Goal: Task Accomplishment & Management: Use online tool/utility

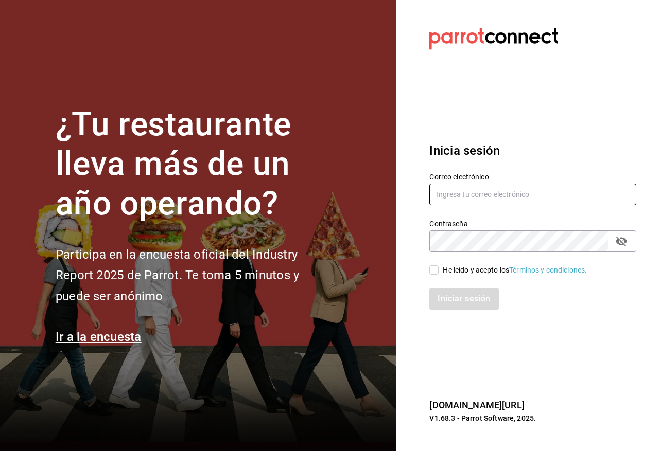
type input "[EMAIL_ADDRESS][DOMAIN_NAME]"
click at [448, 268] on div "He leído y acepto los Términos y condiciones." at bounding box center [514, 270] width 144 height 11
click at [438, 268] on input "He leído y acepto los Términos y condiciones." at bounding box center [433, 269] width 9 height 9
checkbox input "true"
click at [468, 302] on button "Iniciar sesión" at bounding box center [464, 299] width 70 height 22
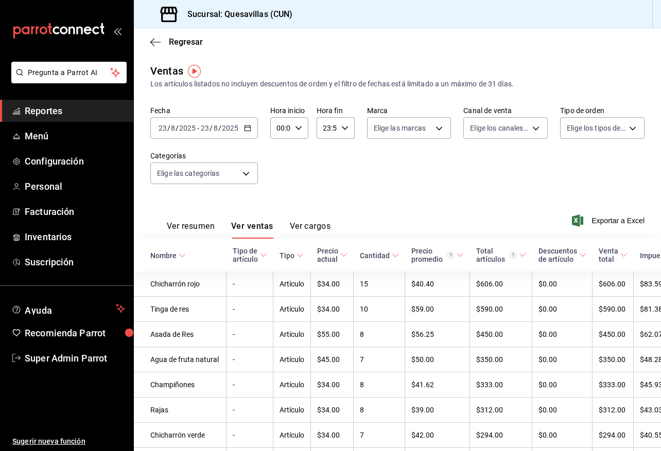
click at [246, 130] on icon "button" at bounding box center [247, 127] width 7 height 7
click at [405, 145] on div "Fecha 2025-08-23 23 / 8 / 2025 - 2025-08-23 23 / 8 / 2025 Hora inicio 00:00 Hor…" at bounding box center [397, 151] width 494 height 91
click at [66, 244] on link "Inventarios" at bounding box center [66, 237] width 133 height 22
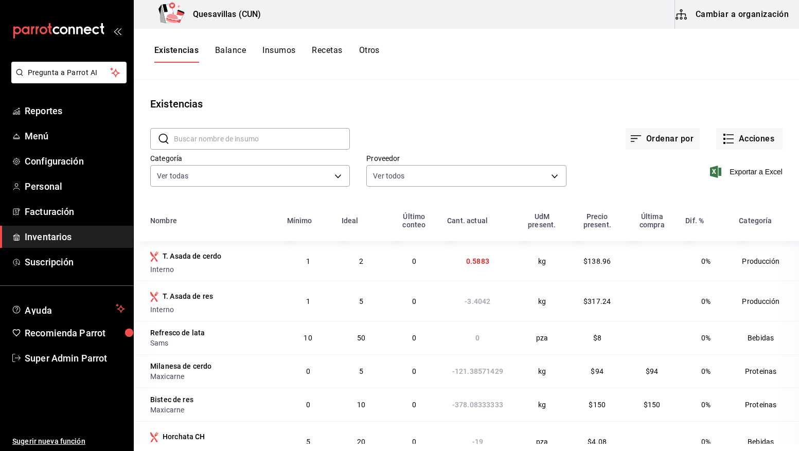
click at [312, 142] on input "text" at bounding box center [262, 139] width 176 height 21
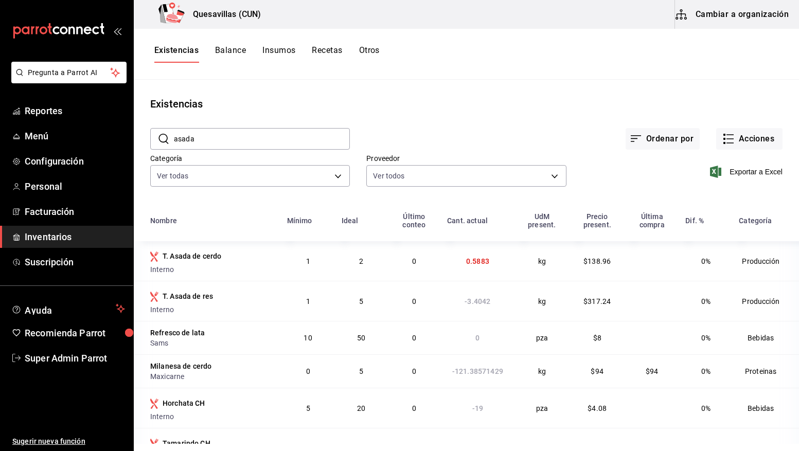
type input "asada"
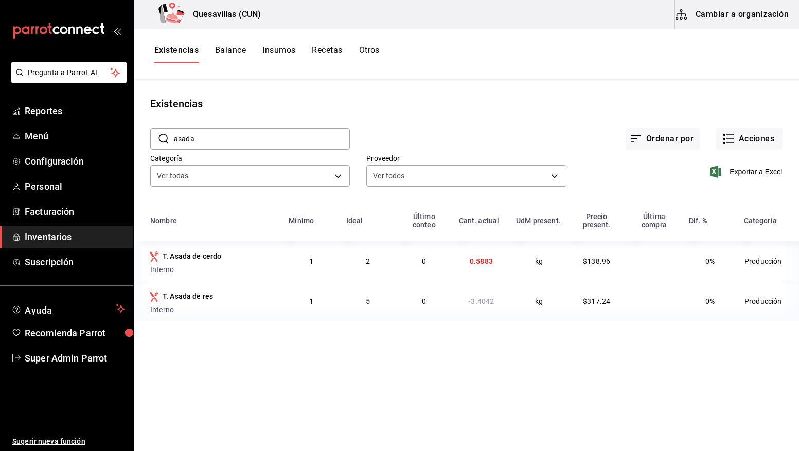
click at [291, 83] on main "Existencias ​ asada ​ Ordenar por Acciones Categoría Ver todas 747e0d3f-20b3-44…" at bounding box center [466, 262] width 665 height 364
click at [660, 149] on button "Acciones" at bounding box center [749, 139] width 66 height 22
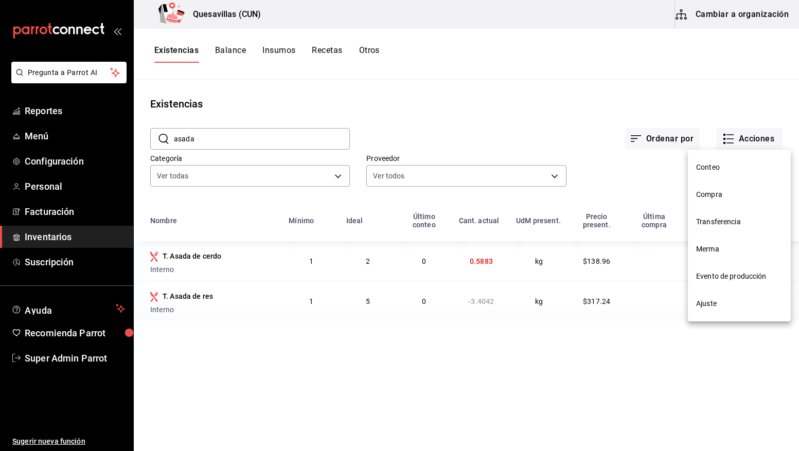
click at [660, 279] on span "Evento de producción" at bounding box center [739, 276] width 86 height 11
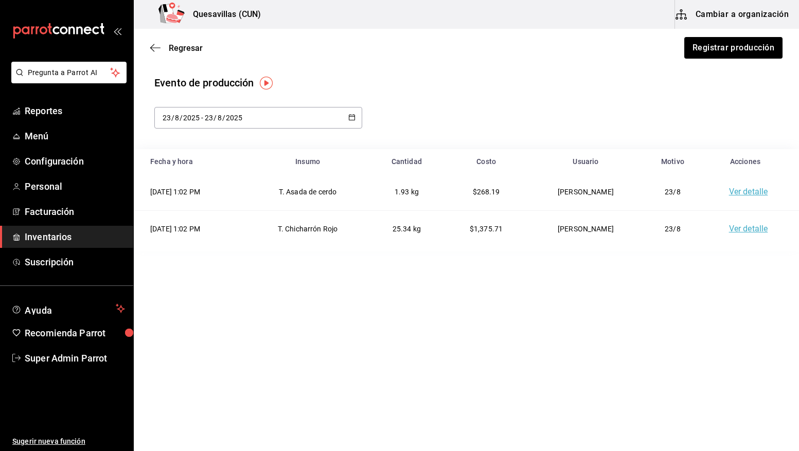
click at [302, 118] on div "2025-08-23 23 / 8 / 2025 - 2025-08-23 23 / 8 / 2025" at bounding box center [258, 118] width 208 height 22
click at [184, 172] on li "Ayer" at bounding box center [202, 173] width 97 height 23
type input "2025-08-22"
type input "22"
type input "2025-08-22"
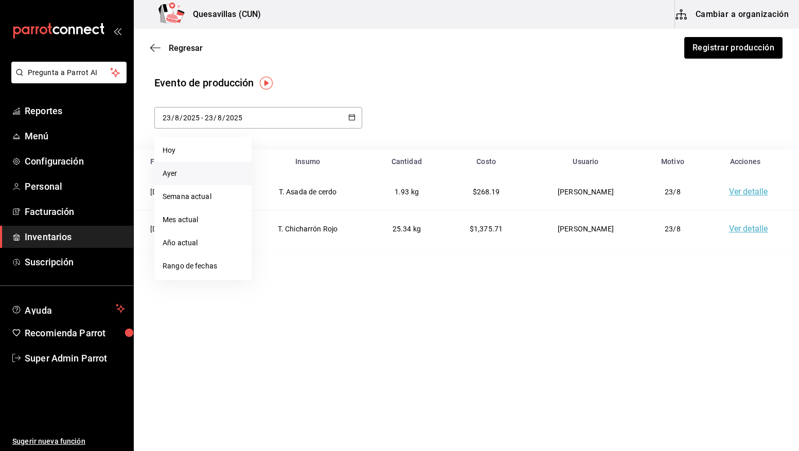
type input "22"
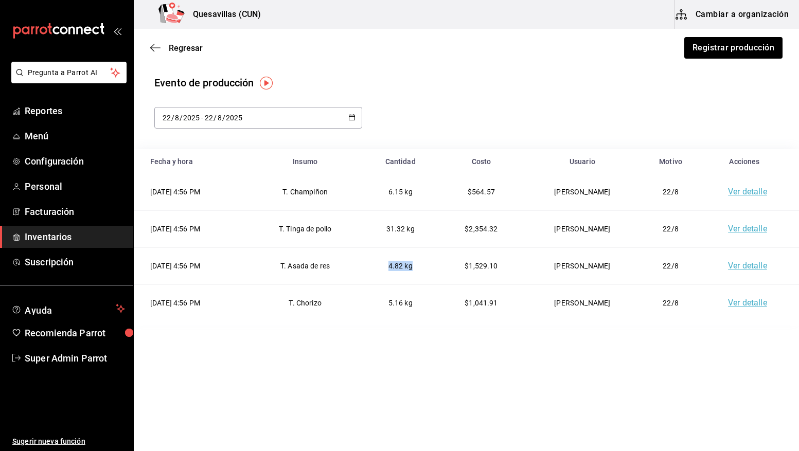
drag, startPoint x: 400, startPoint y: 268, endPoint x: 435, endPoint y: 269, distance: 35.0
click at [435, 269] on td "4.82 kg" at bounding box center [401, 265] width 78 height 37
click at [660, 266] on link "Ver detalle" at bounding box center [747, 266] width 39 height 10
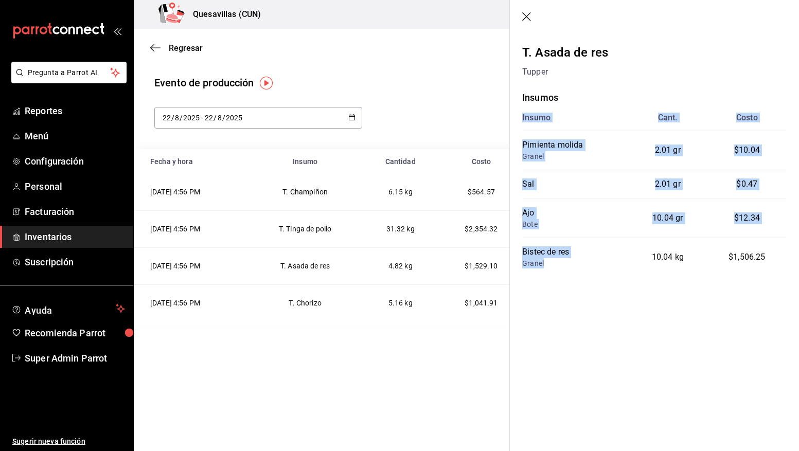
drag, startPoint x: 643, startPoint y: 262, endPoint x: 646, endPoint y: 278, distance: 16.7
click at [646, 278] on div "T. Asada de res Tupper Insumos Insumo Cant. Costo Pimienta molida Granel 2.01 g…" at bounding box center [654, 176] width 289 height 283
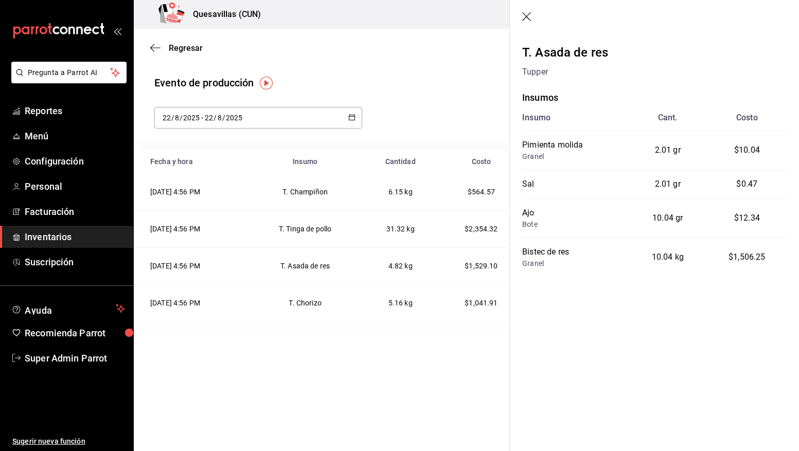
click at [445, 353] on div "Regresar Registrar producción Evento de producción 2025-08-22 22 / 8 / 2025 - 2…" at bounding box center [466, 240] width 665 height 422
click at [425, 68] on main "Regresar Registrar producción Evento de producción 2025-08-22 22 / 8 / 2025 - 2…" at bounding box center [466, 177] width 665 height 297
click at [527, 17] on icon "button" at bounding box center [527, 17] width 10 height 10
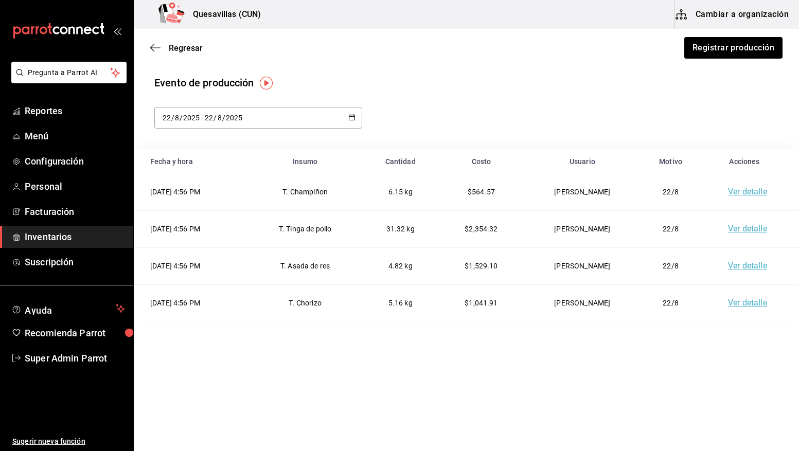
click at [349, 117] on icon "button" at bounding box center [351, 117] width 7 height 7
click at [315, 17] on div "Quesavillas (CUN) Cambiar a organización" at bounding box center [466, 14] width 665 height 29
click at [157, 48] on icon "button" at bounding box center [155, 47] width 10 height 9
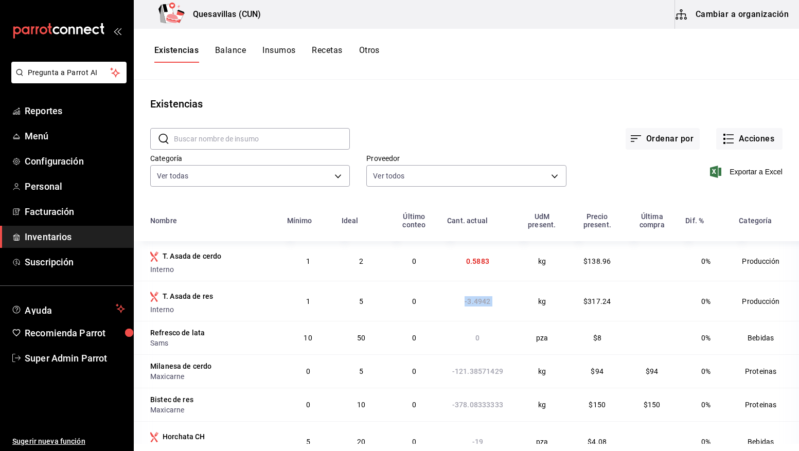
drag, startPoint x: 454, startPoint y: 306, endPoint x: 515, endPoint y: 307, distance: 61.2
click at [515, 307] on tr "T. Asada de res Interno 1 5 0 -3.4942 kg $317.24 0% Producción" at bounding box center [466, 301] width 665 height 40
